Goal: Find specific page/section: Find specific page/section

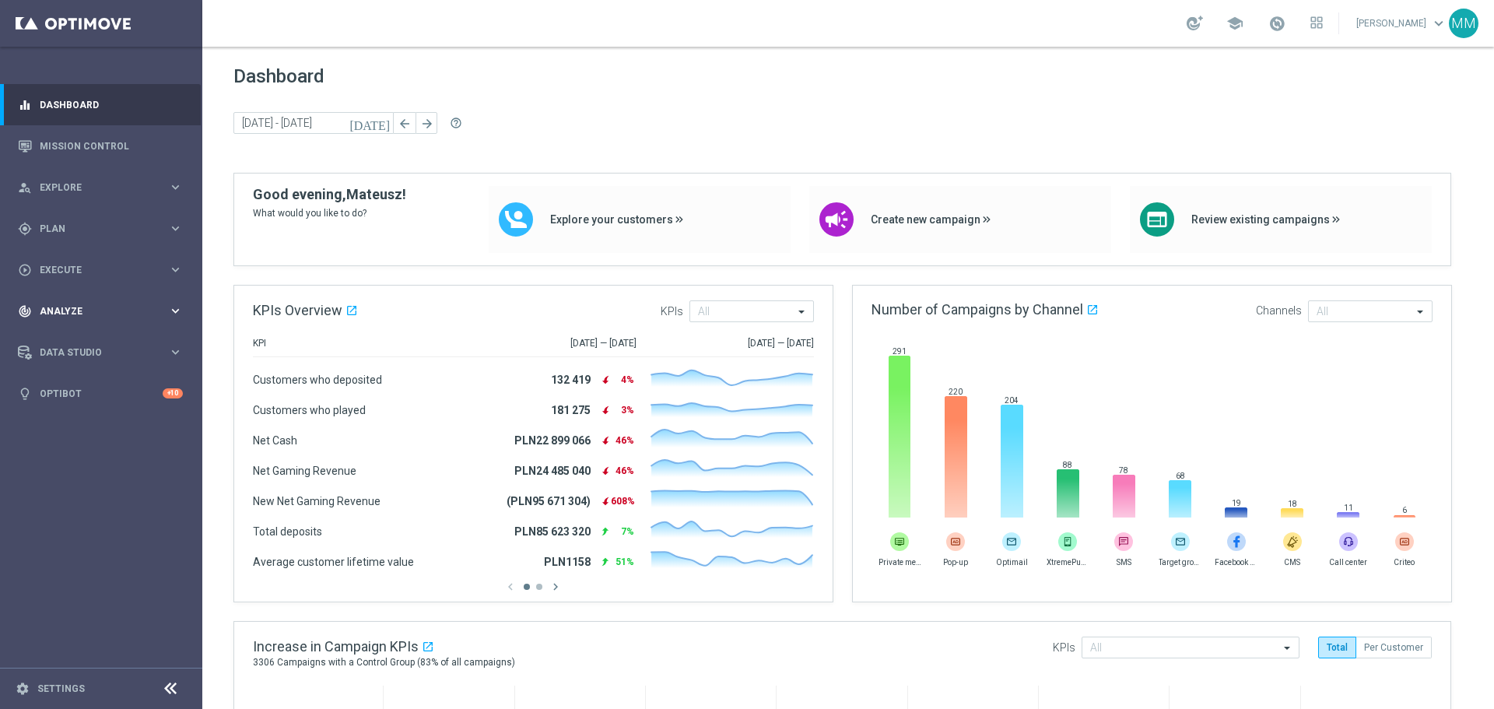
click at [83, 296] on div "track_changes Analyze keyboard_arrow_right" at bounding box center [100, 310] width 201 height 41
click at [81, 340] on link "Customer 360" at bounding box center [100, 343] width 121 height 12
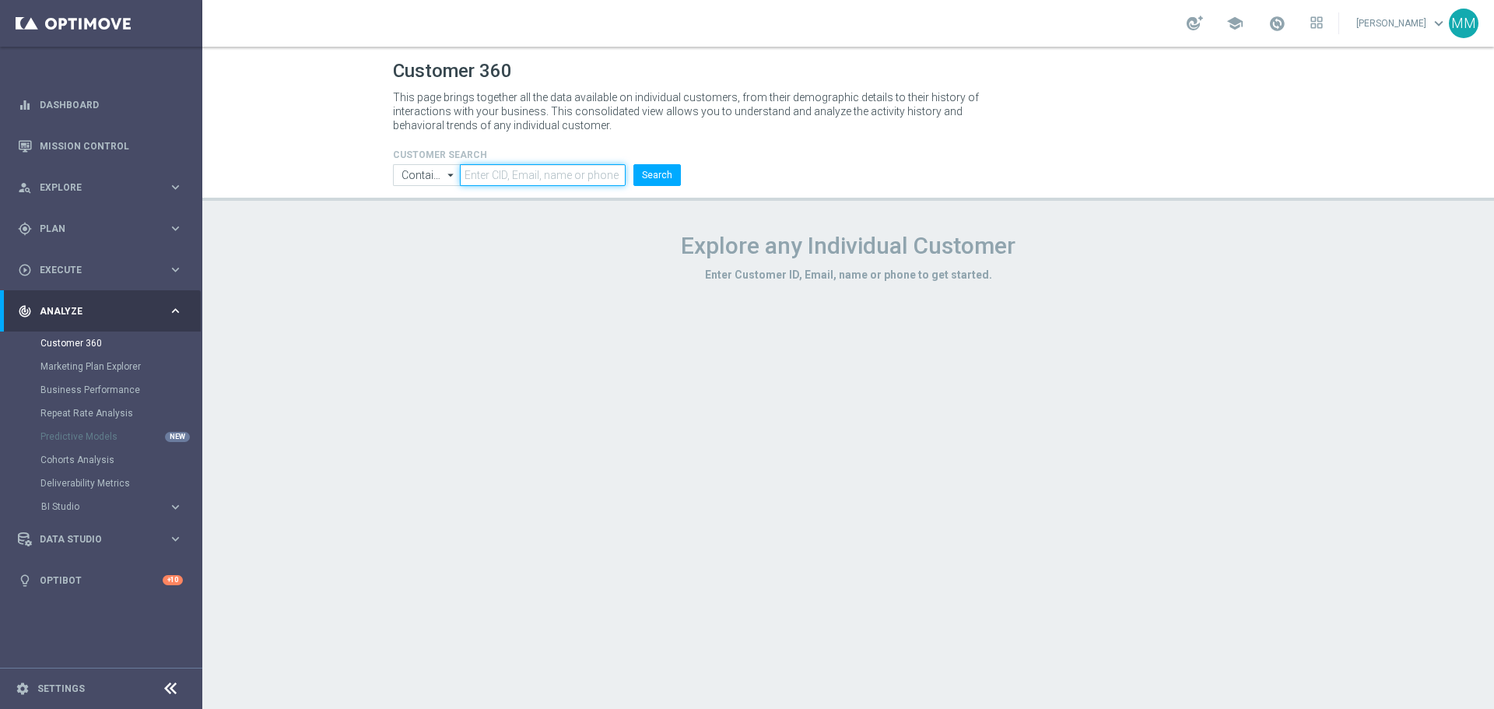
drag, startPoint x: 484, startPoint y: 170, endPoint x: 608, endPoint y: 187, distance: 125.6
click at [486, 171] on input "text" at bounding box center [543, 175] width 166 height 22
paste input "2404561"
click at [657, 175] on button "Search" at bounding box center [656, 175] width 47 height 22
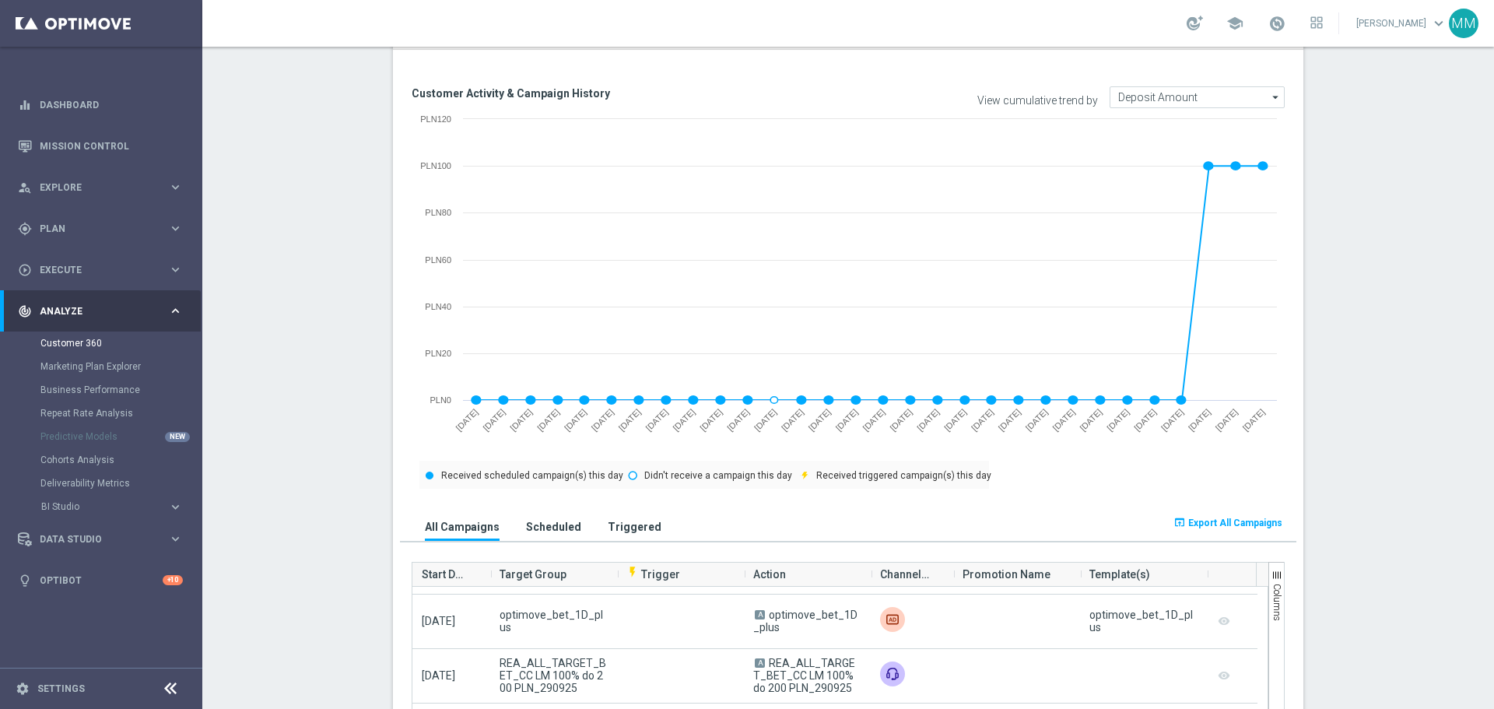
scroll to position [122, 0]
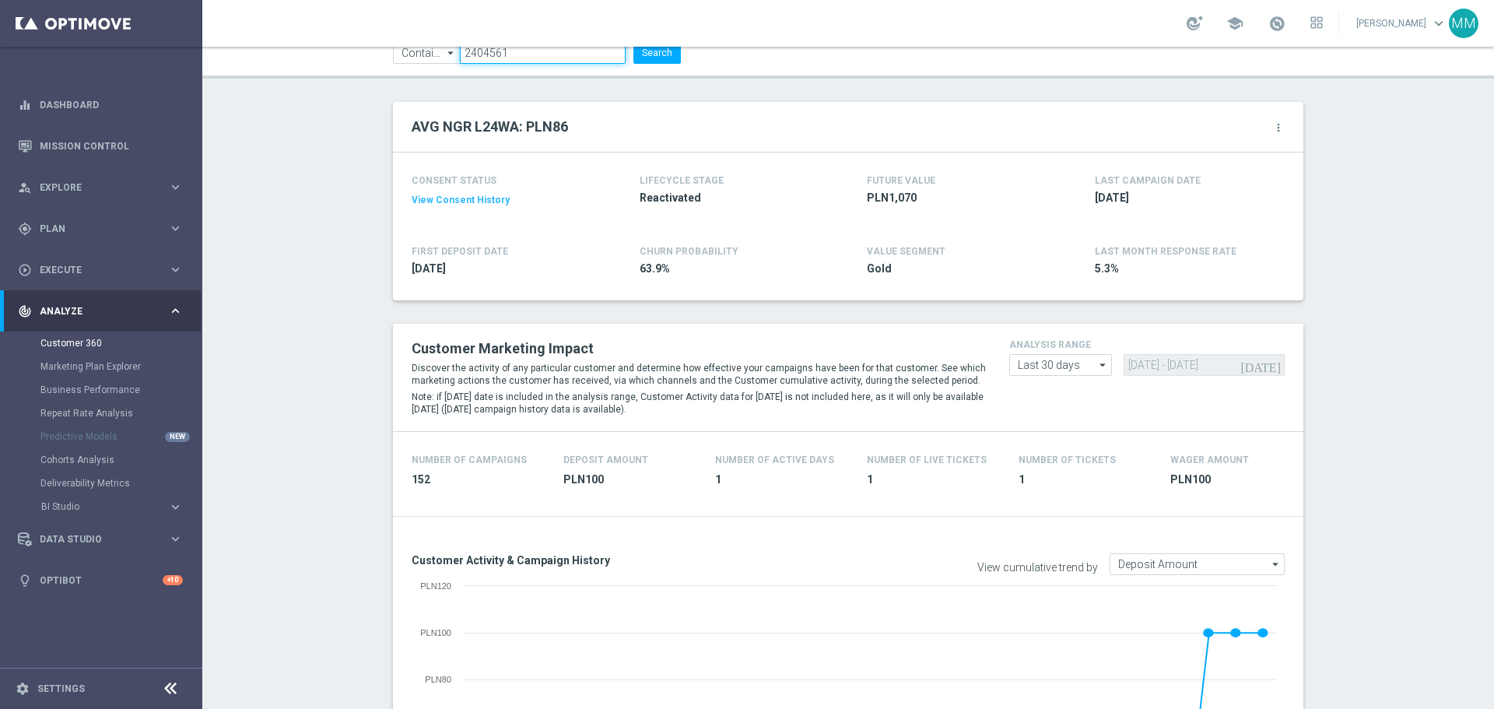
click at [524, 56] on input "2404561" at bounding box center [543, 53] width 166 height 22
paste input "323525"
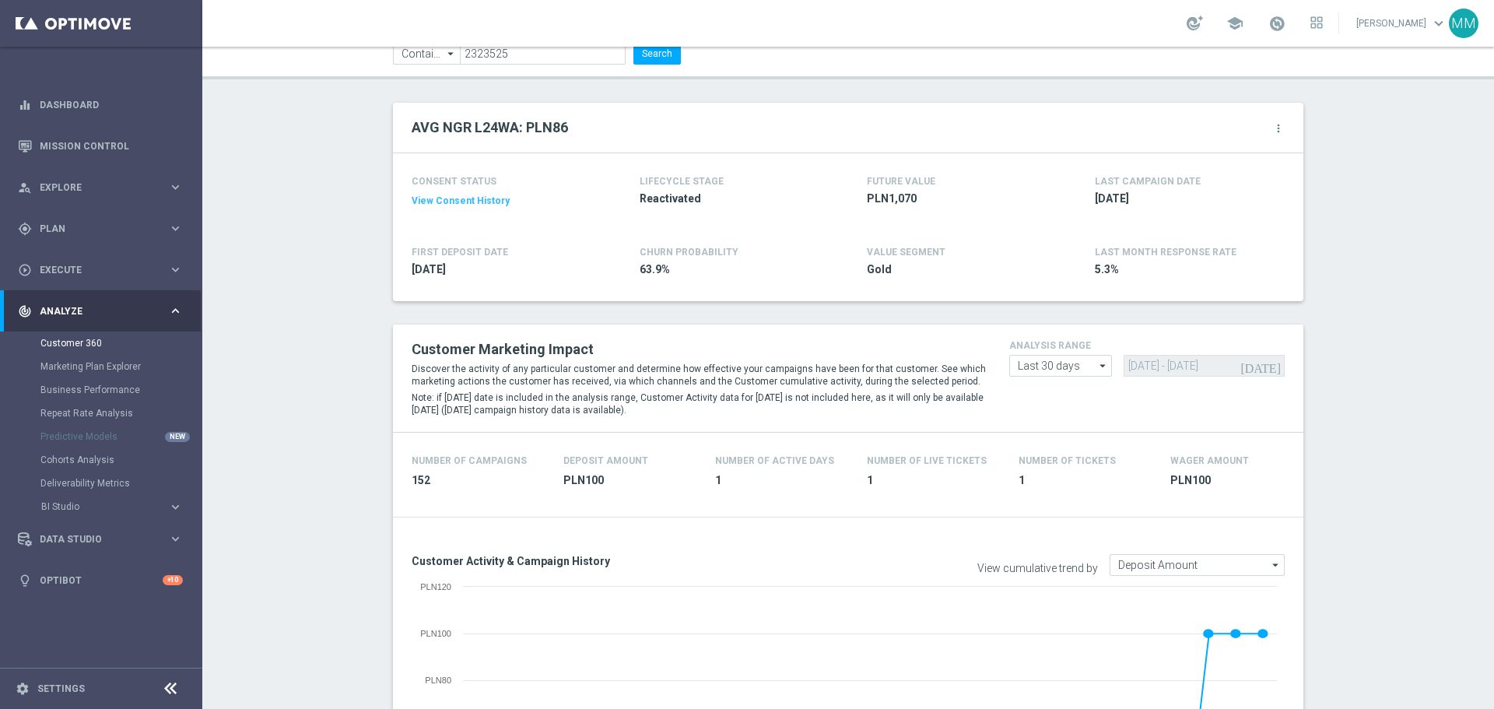
click at [675, 56] on li "Search" at bounding box center [656, 54] width 55 height 22
click at [671, 54] on button "Search" at bounding box center [656, 54] width 47 height 22
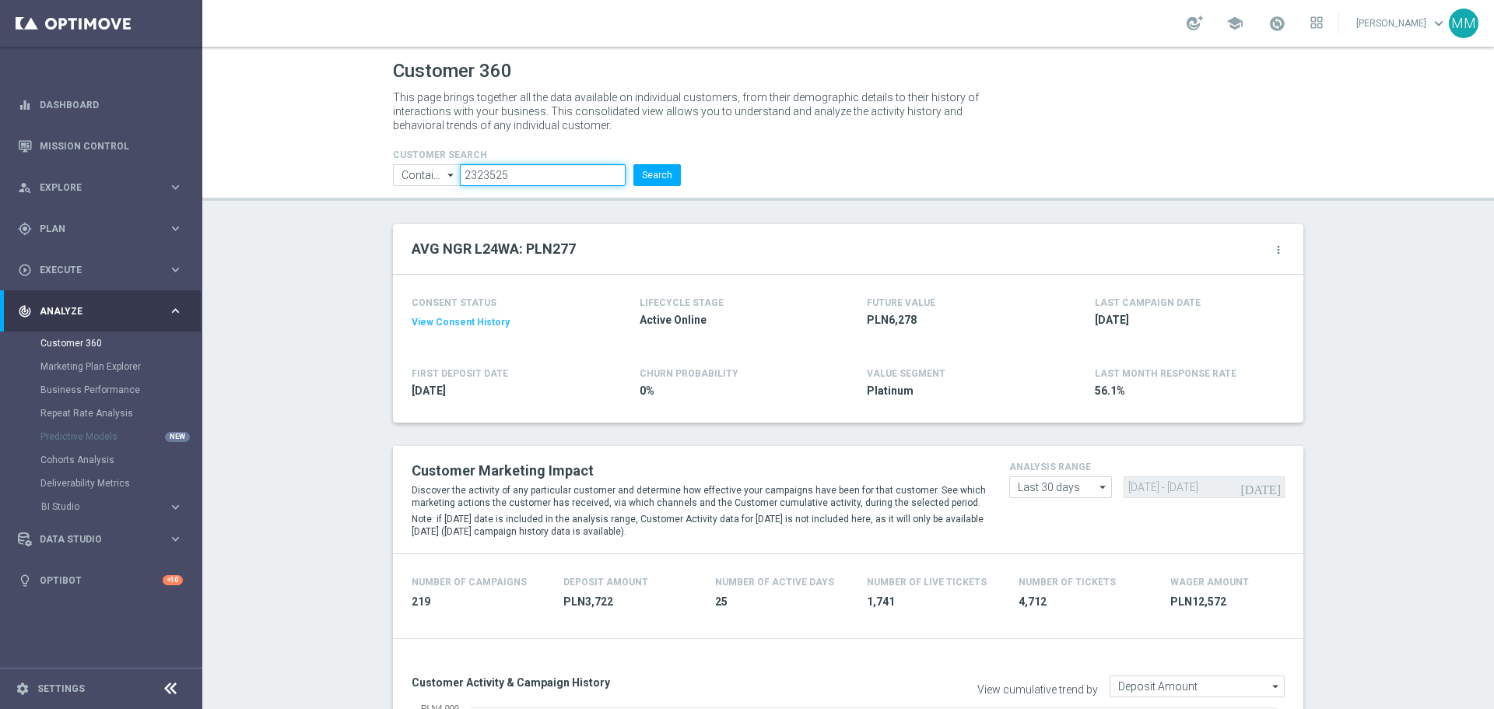
click at [543, 170] on input "2323525" at bounding box center [543, 175] width 166 height 22
paste input "1669303"
type input "1669303"
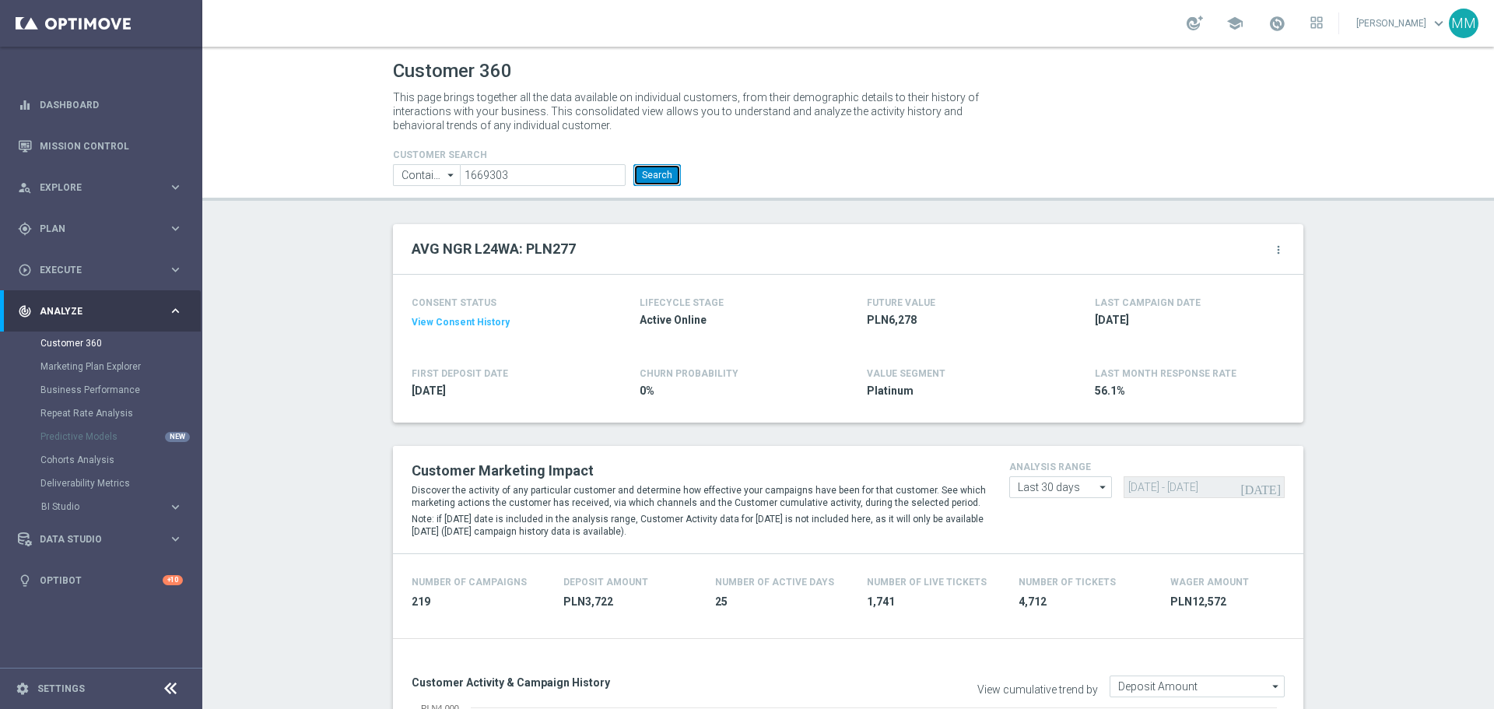
click at [657, 174] on button "Search" at bounding box center [656, 175] width 47 height 22
